Goal: Download file/media

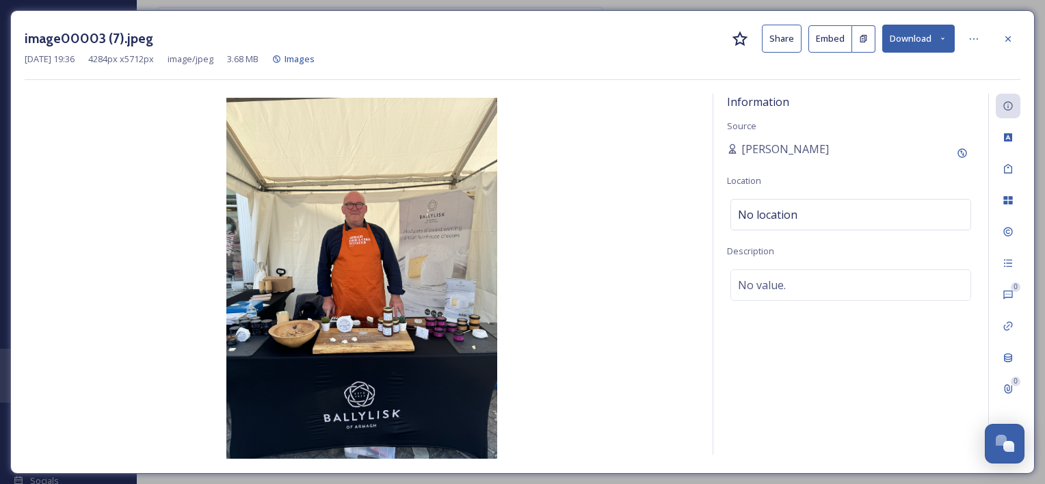
click at [944, 36] on icon at bounding box center [943, 38] width 9 height 9
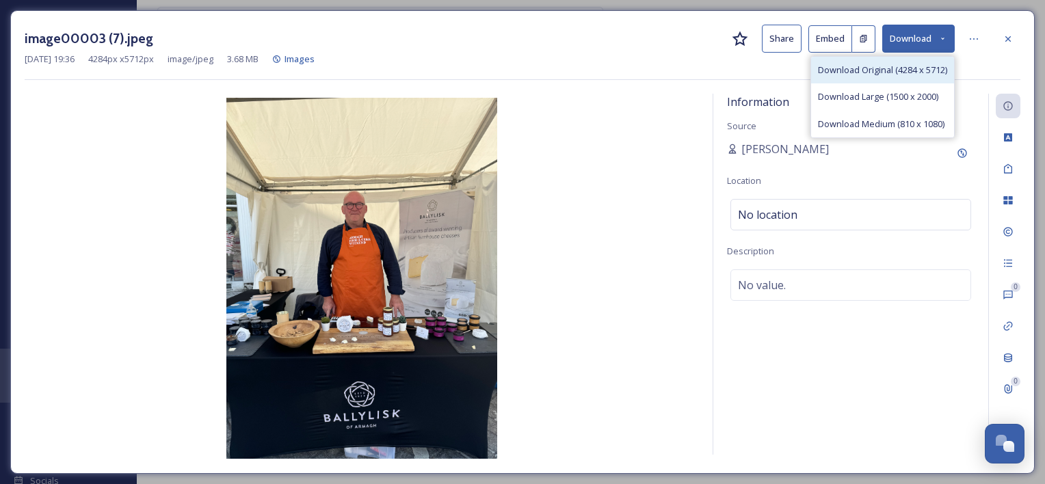
click at [900, 73] on span "Download Original (4284 x 5712)" at bounding box center [882, 70] width 129 height 13
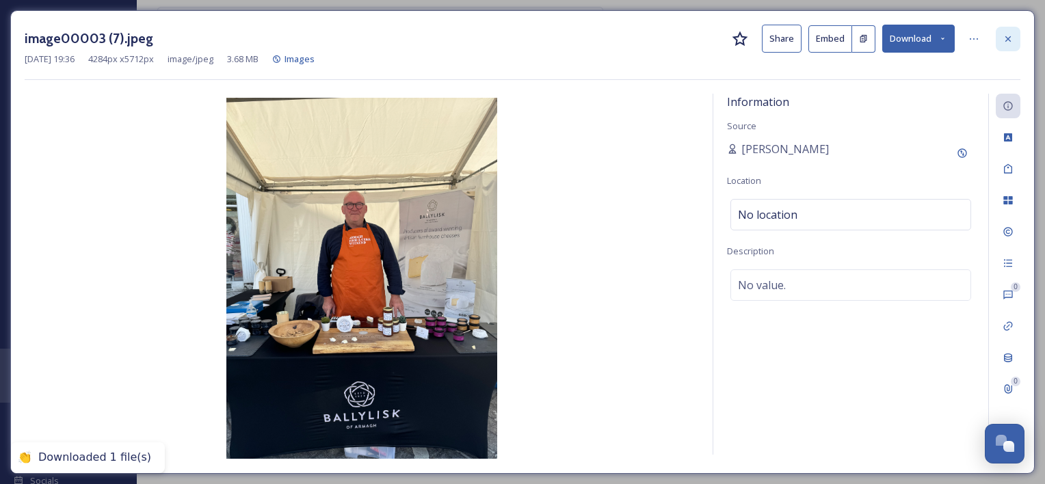
click at [1008, 39] on icon at bounding box center [1008, 38] width 5 height 5
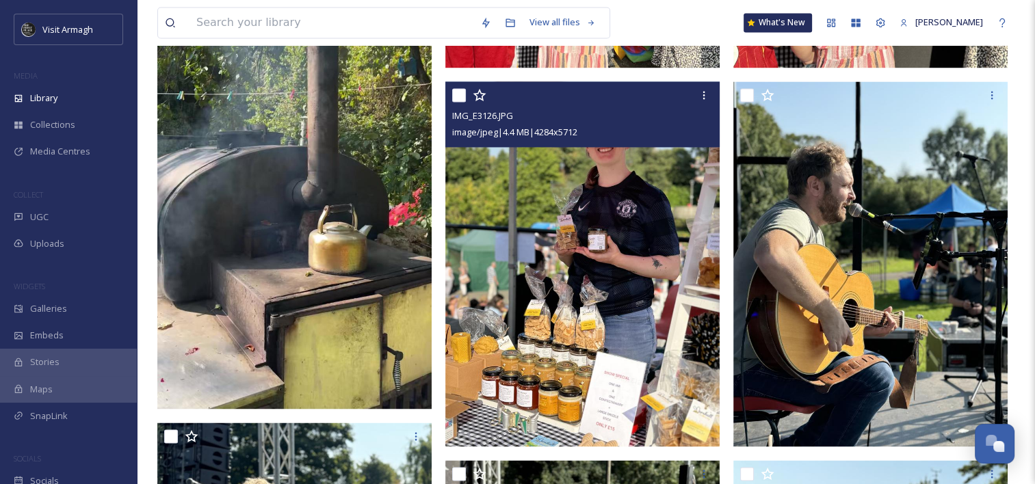
scroll to position [2124, 0]
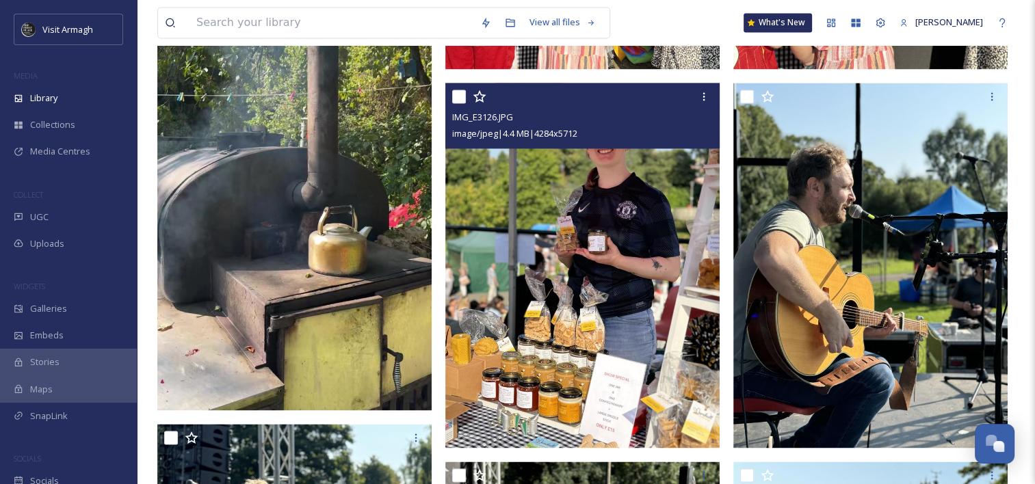
click at [621, 276] on img at bounding box center [582, 265] width 274 height 365
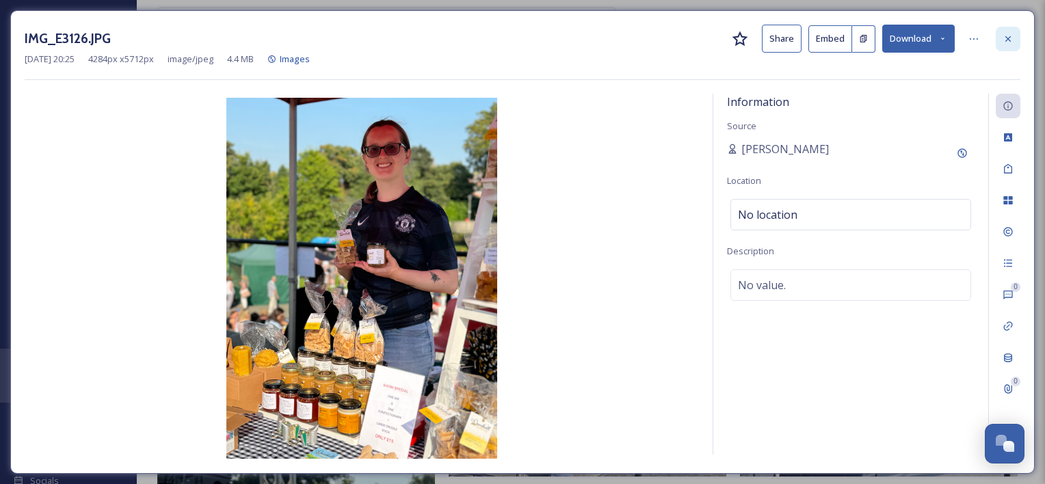
click at [1005, 30] on div at bounding box center [1008, 39] width 25 height 25
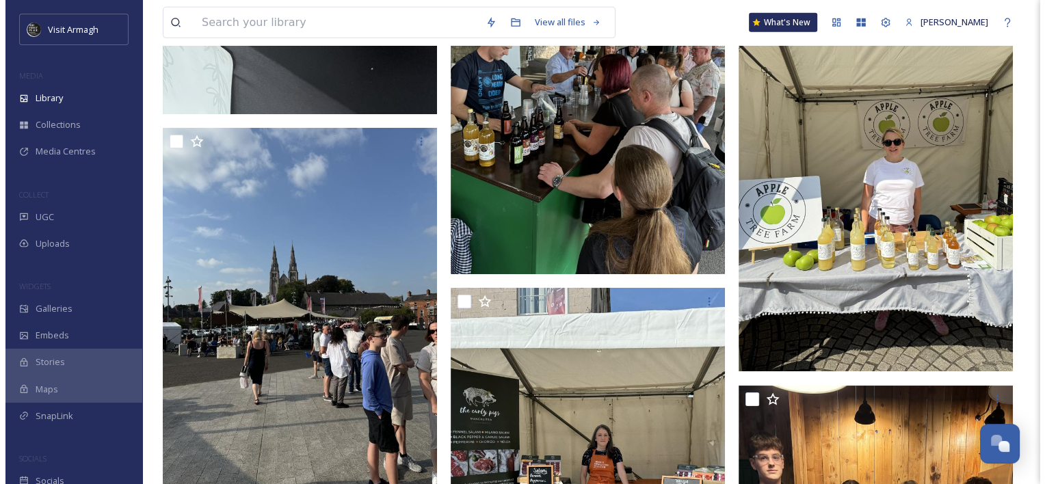
scroll to position [9994, 0]
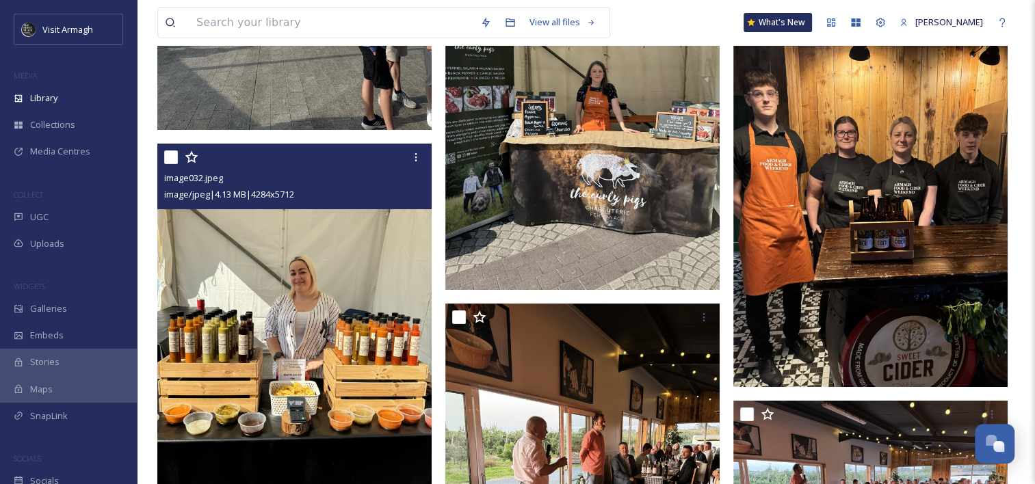
click at [330, 303] on img at bounding box center [294, 326] width 274 height 365
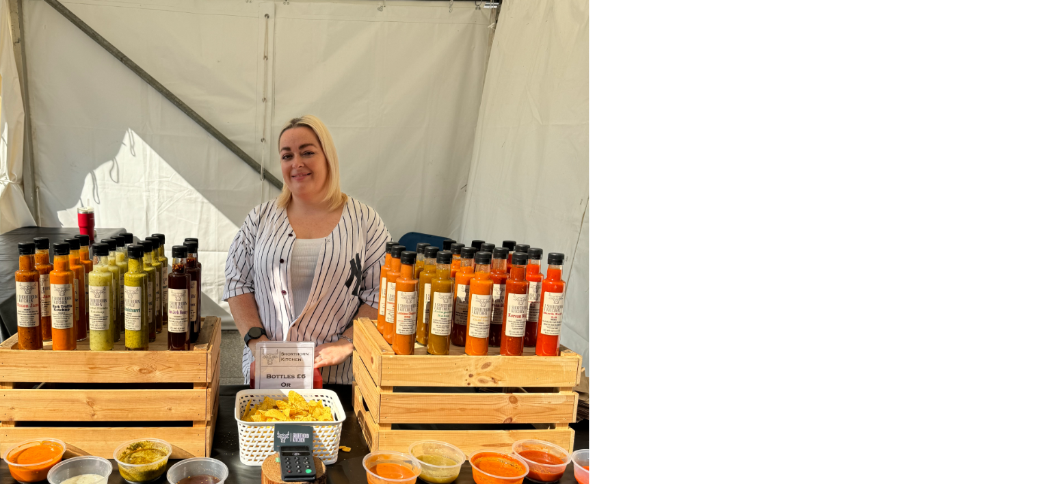
scroll to position [9994, 0]
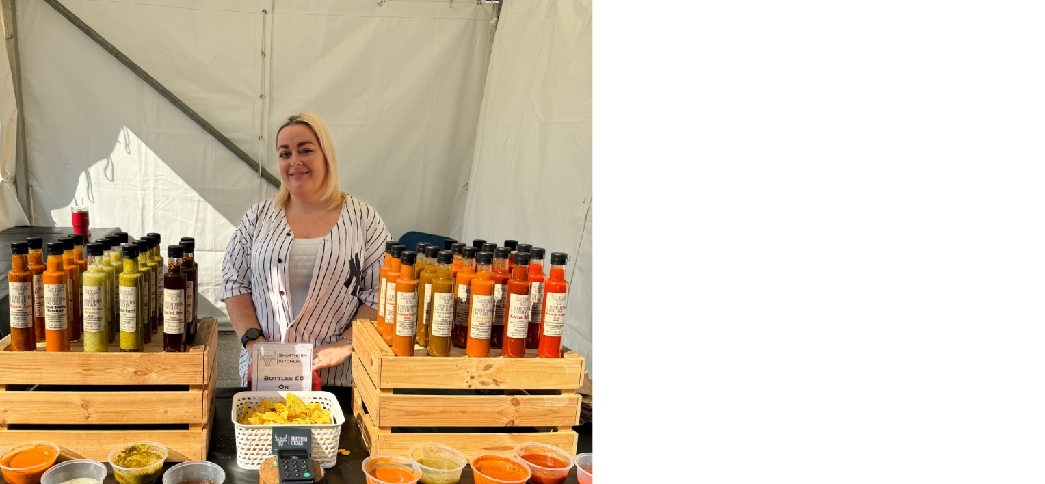
click at [421, 285] on img at bounding box center [362, 278] width 675 height 361
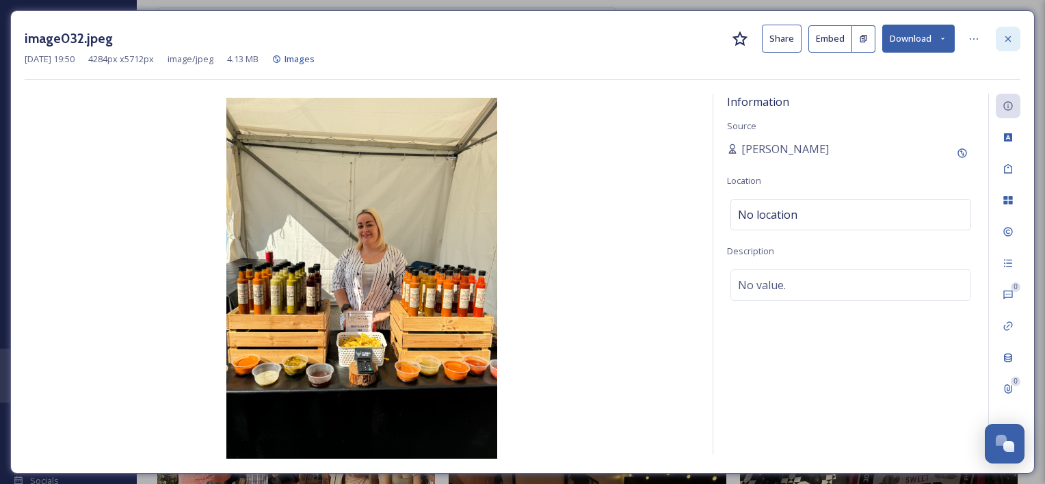
click at [996, 29] on div at bounding box center [1008, 39] width 25 height 25
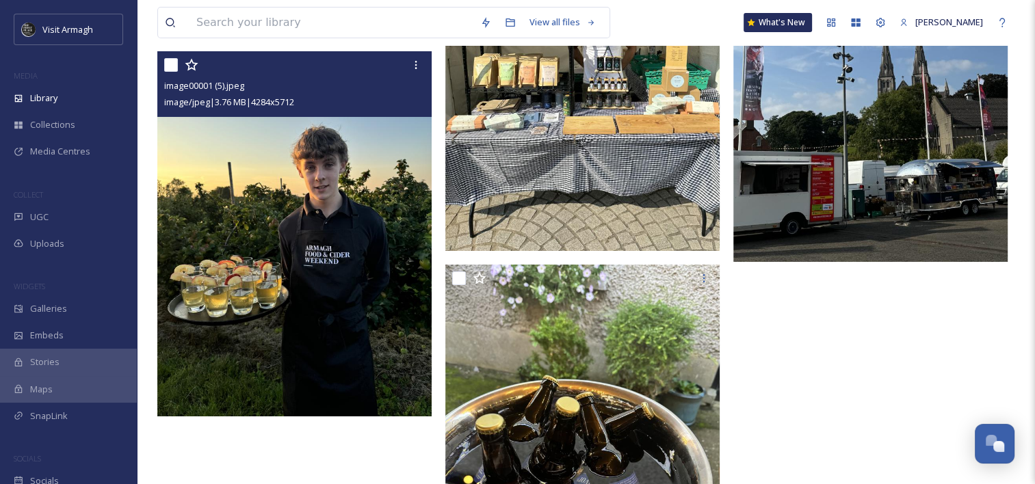
scroll to position [31367, 0]
